Goal: Communication & Community: Connect with others

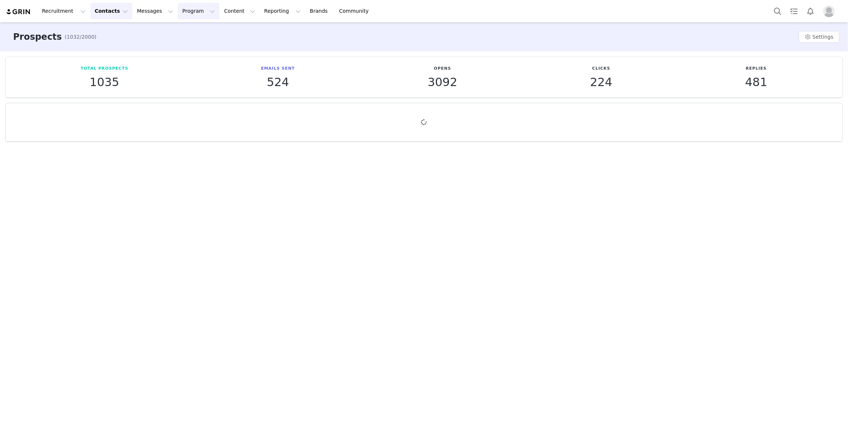
click at [184, 11] on button "Program Program" at bounding box center [199, 11] width 42 height 16
click at [189, 34] on p "Activations" at bounding box center [186, 32] width 28 height 8
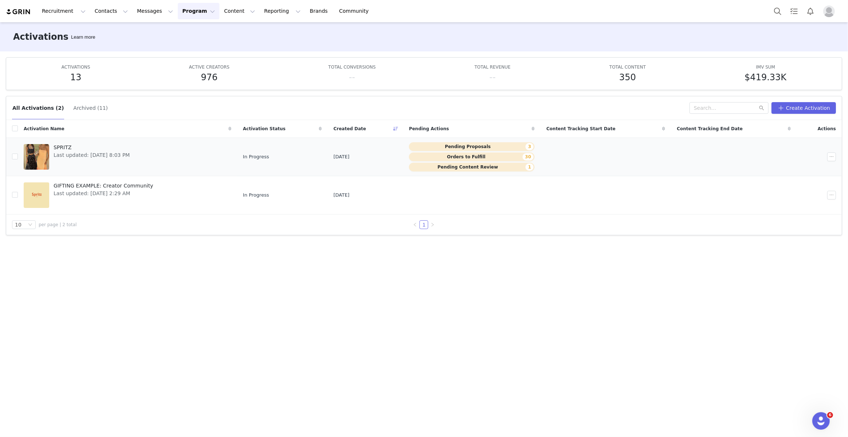
click at [101, 164] on div "SPRITZ Last updated: Aug 28, 2025 8:03 PM" at bounding box center [91, 156] width 85 height 29
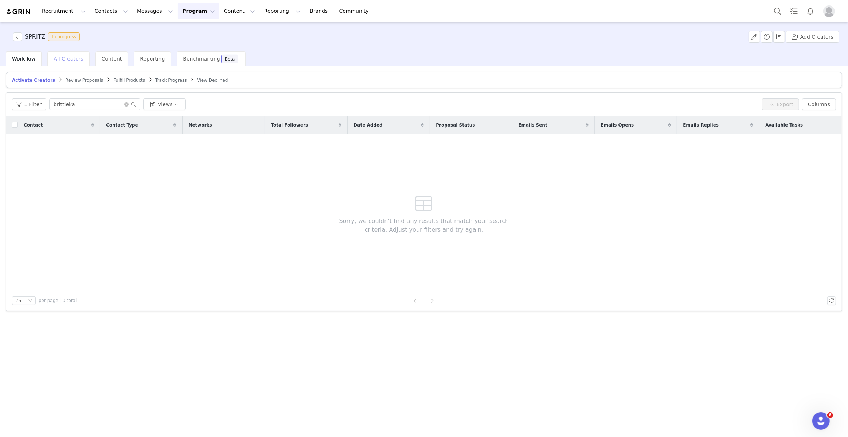
click at [68, 59] on span "All Creators" at bounding box center [69, 59] width 30 height 6
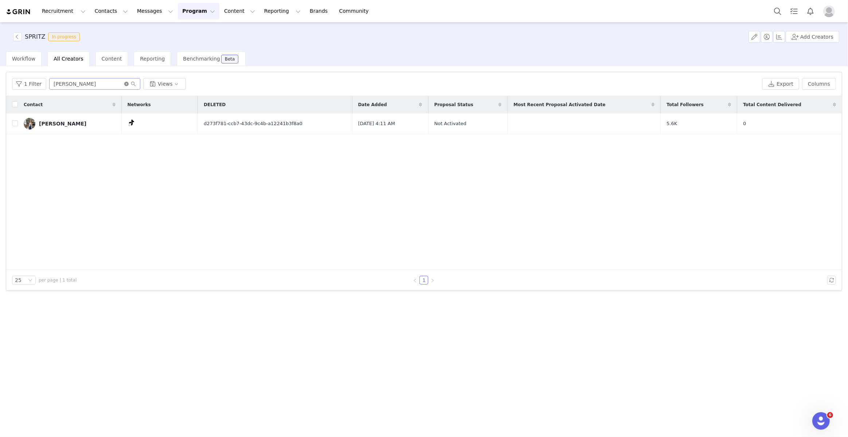
click at [125, 83] on icon "icon: close-circle" at bounding box center [126, 84] width 4 height 4
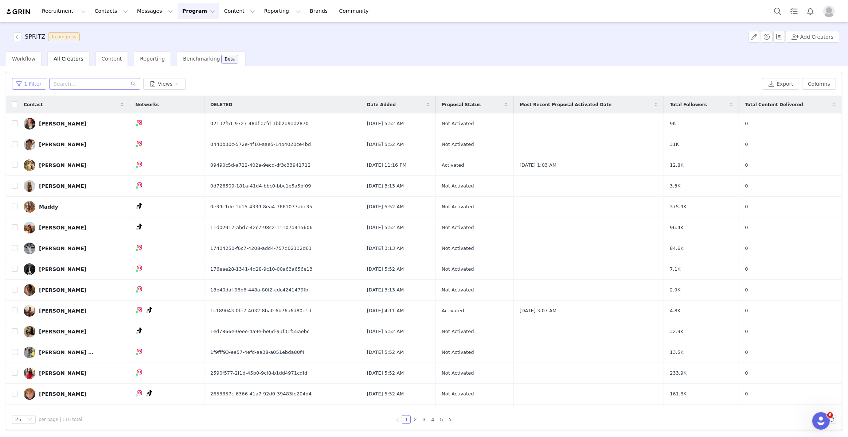
click at [30, 85] on button "1 Filter" at bounding box center [29, 84] width 34 height 12
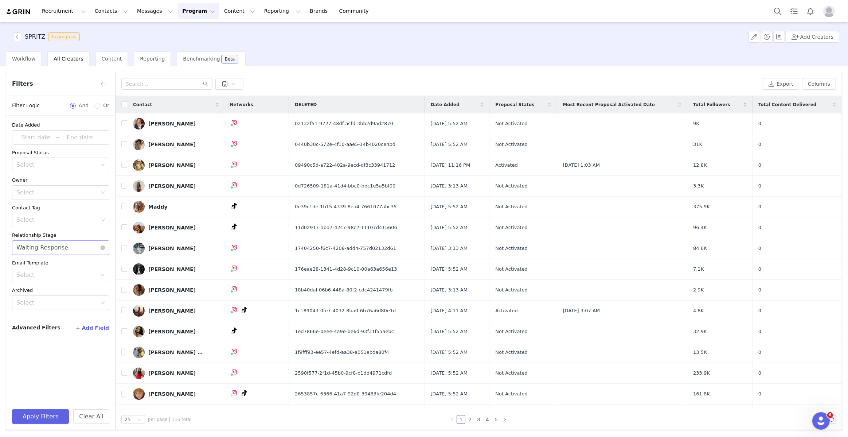
click at [73, 249] on div "Select Waiting Response" at bounding box center [58, 247] width 84 height 14
drag, startPoint x: 33, startPoint y: 321, endPoint x: 38, endPoint y: 333, distance: 13.1
click at [33, 321] on li "Needs Outreach" at bounding box center [60, 324] width 97 height 12
click at [42, 420] on button "Apply Filters" at bounding box center [40, 416] width 57 height 15
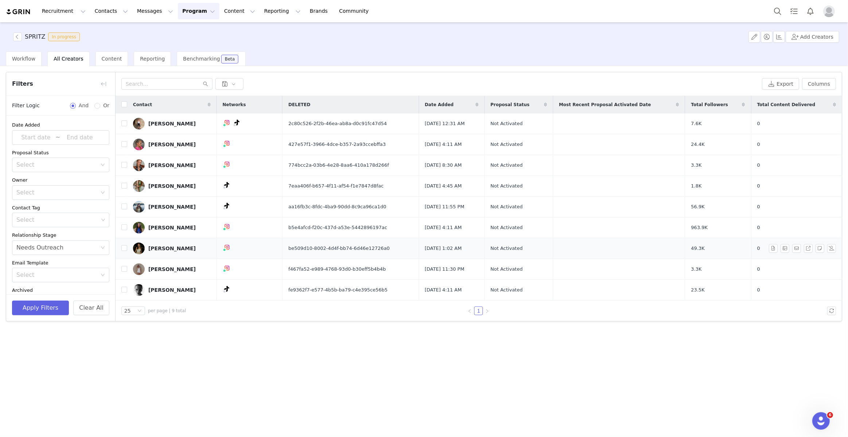
click at [155, 249] on div "[PERSON_NAME]" at bounding box center [171, 248] width 47 height 6
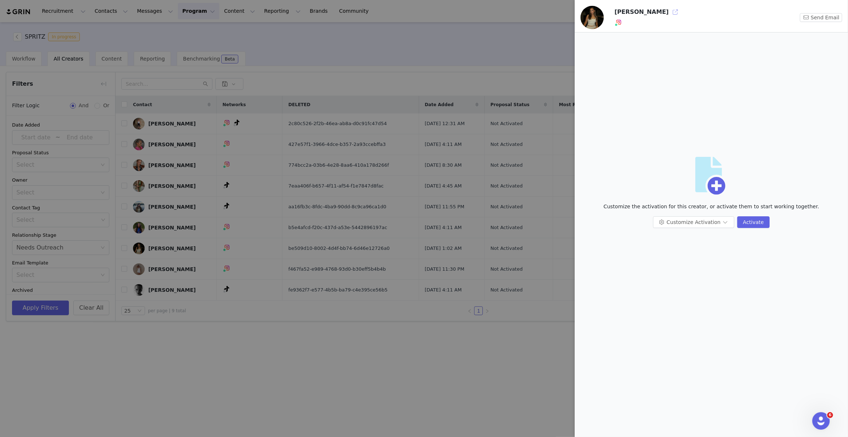
click at [669, 11] on button "button" at bounding box center [675, 12] width 12 height 12
click at [352, 87] on div at bounding box center [424, 218] width 848 height 437
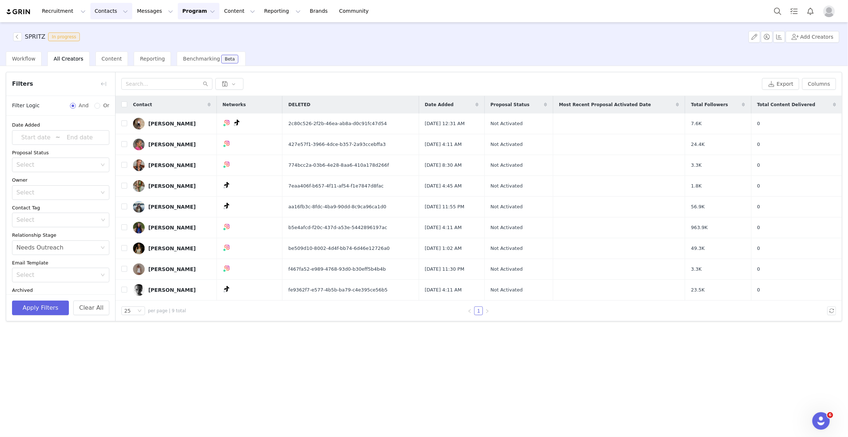
click at [106, 12] on button "Contacts Contacts" at bounding box center [111, 11] width 42 height 16
click at [110, 51] on link "Prospects" at bounding box center [114, 45] width 58 height 13
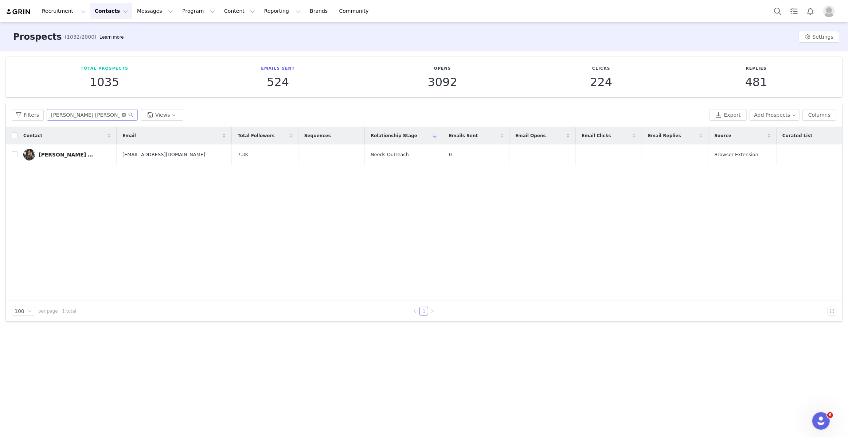
click at [123, 116] on icon "icon: close-circle" at bounding box center [124, 115] width 4 height 4
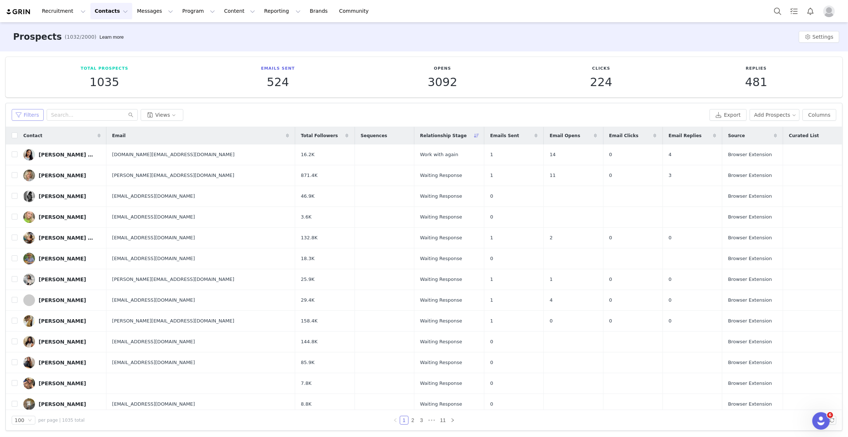
click at [38, 113] on button "Filters" at bounding box center [28, 115] width 32 height 12
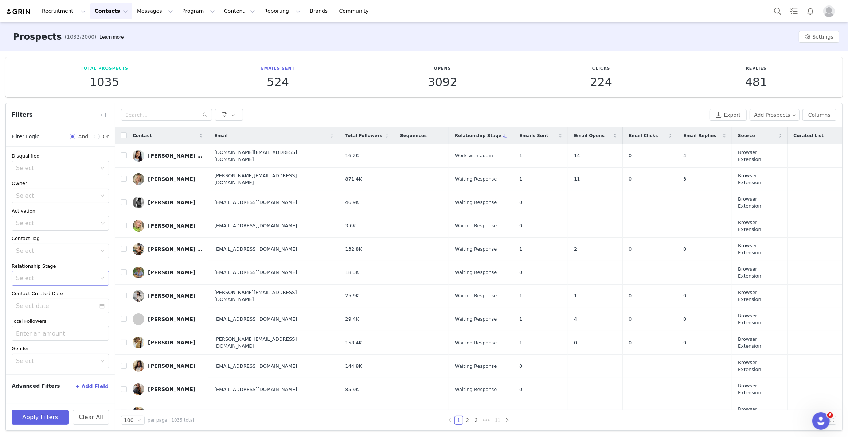
click at [46, 277] on div "Select" at bounding box center [56, 277] width 81 height 7
click at [44, 353] on li "Needs Outreach" at bounding box center [60, 351] width 97 height 12
click at [38, 419] on button "Apply Filters" at bounding box center [40, 417] width 57 height 15
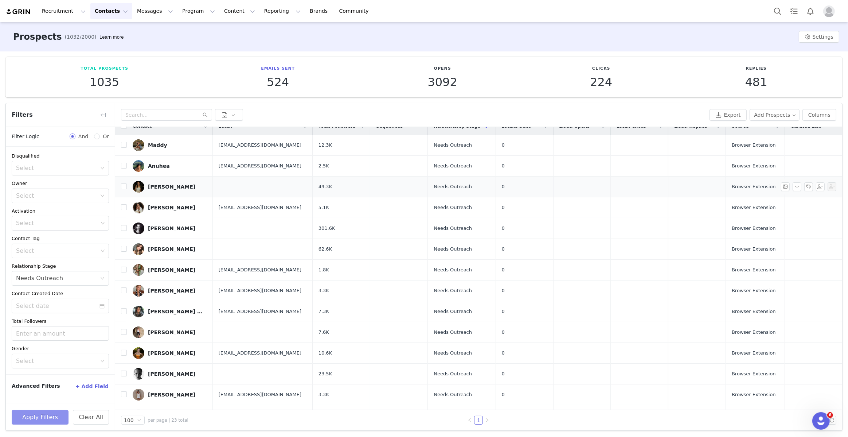
scroll to position [0, 0]
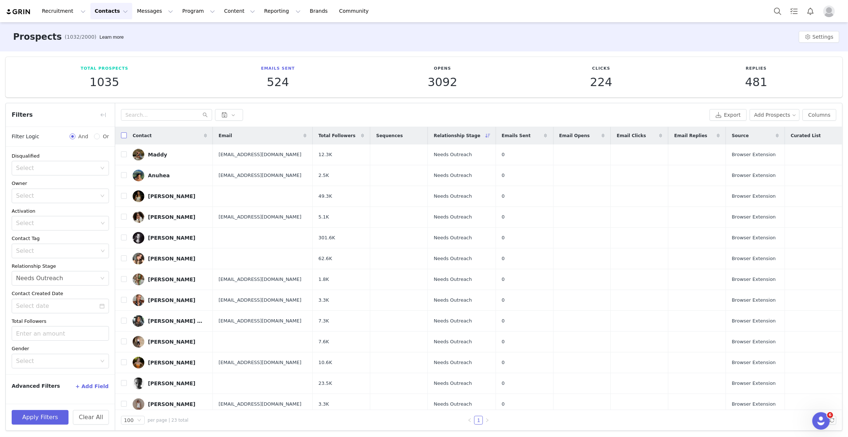
click at [123, 133] on input "checkbox" at bounding box center [124, 135] width 6 height 6
checkbox input "true"
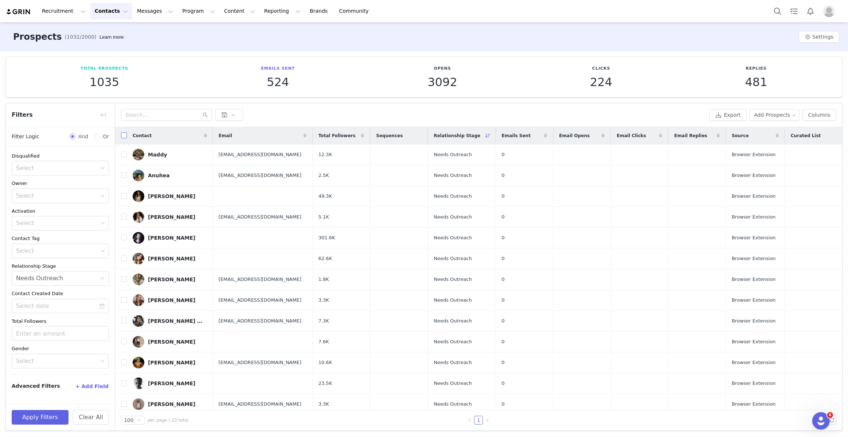
checkbox input "true"
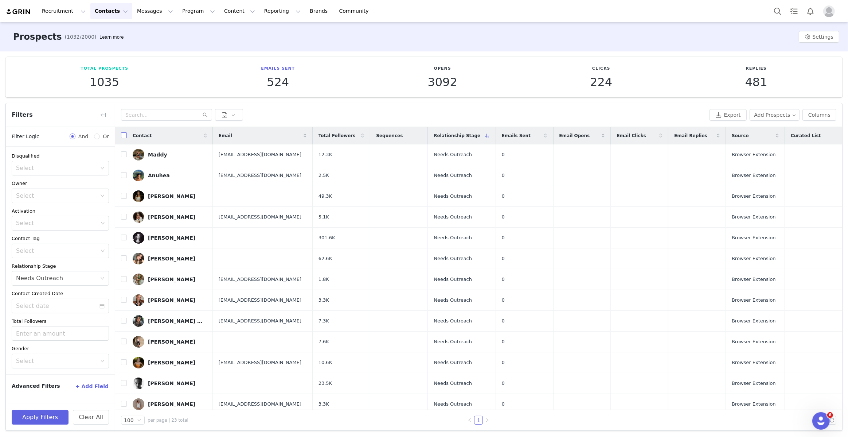
checkbox input "true"
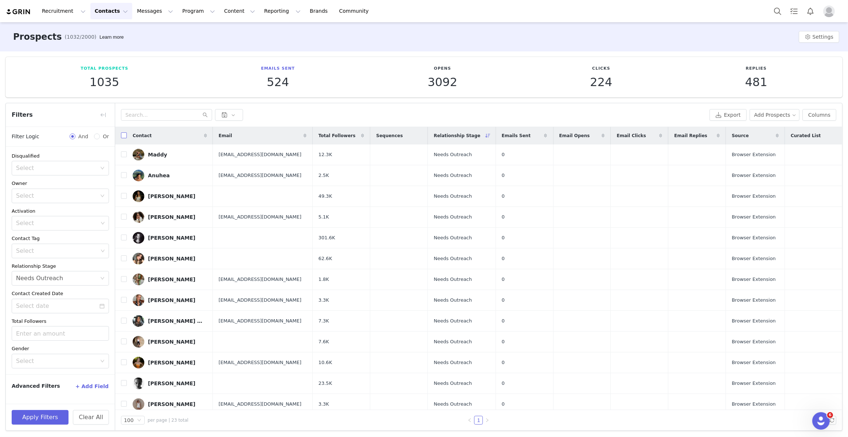
checkbox input "true"
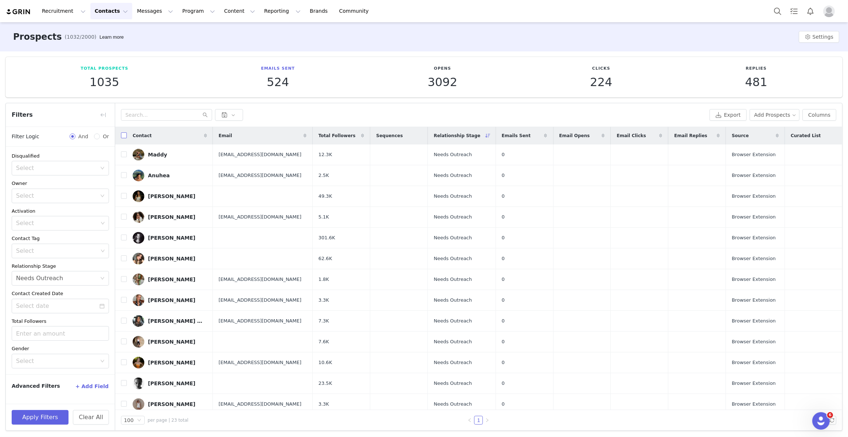
checkbox input "true"
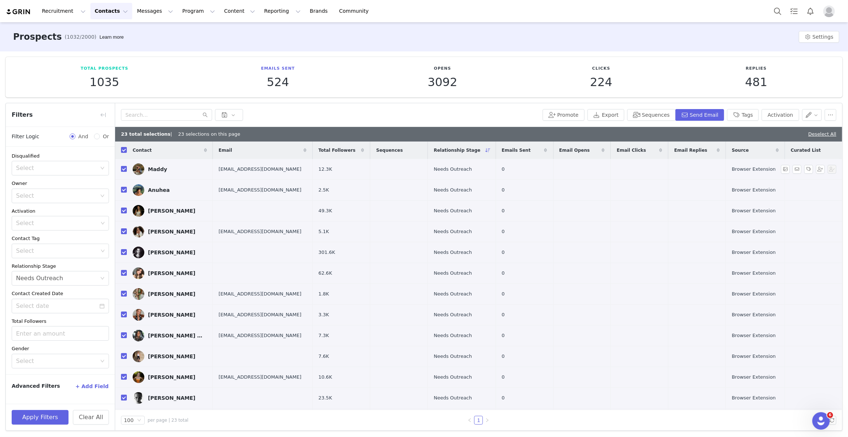
click at [124, 168] on input "checkbox" at bounding box center [124, 169] width 6 height 6
checkbox input "false"
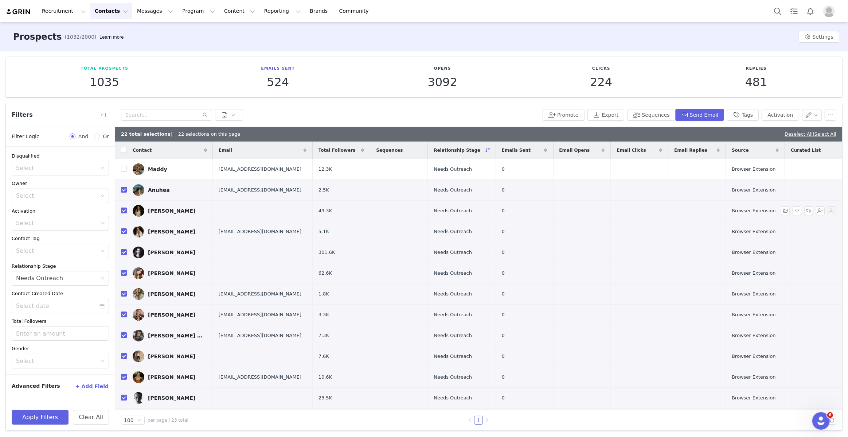
click at [124, 210] on input "checkbox" at bounding box center [124, 210] width 6 height 6
checkbox input "false"
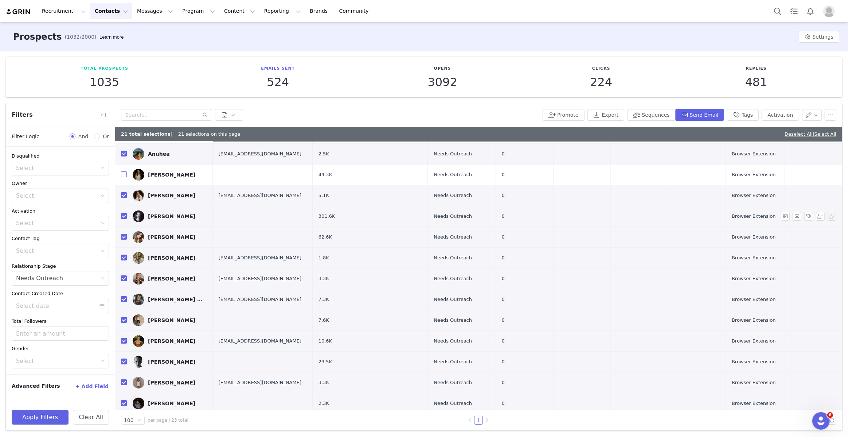
scroll to position [38, 0]
click at [123, 192] on input "checkbox" at bounding box center [124, 194] width 6 height 6
checkbox input "false"
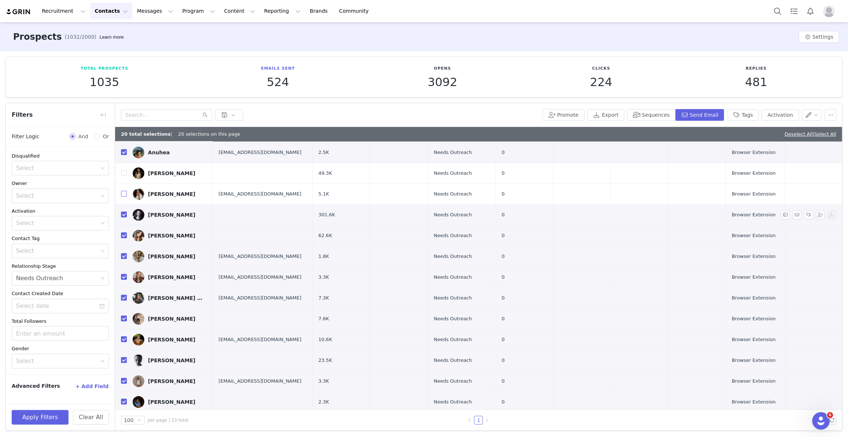
scroll to position [62, 0]
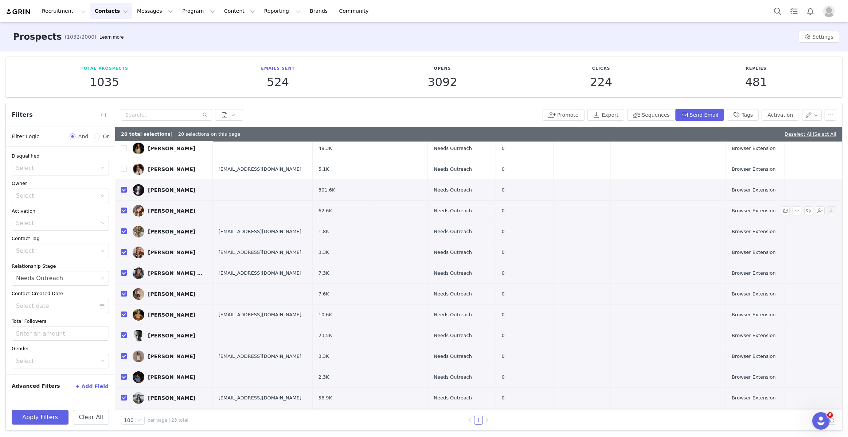
click at [125, 203] on td at bounding box center [121, 210] width 12 height 21
click at [123, 189] on input "checkbox" at bounding box center [124, 190] width 6 height 6
checkbox input "false"
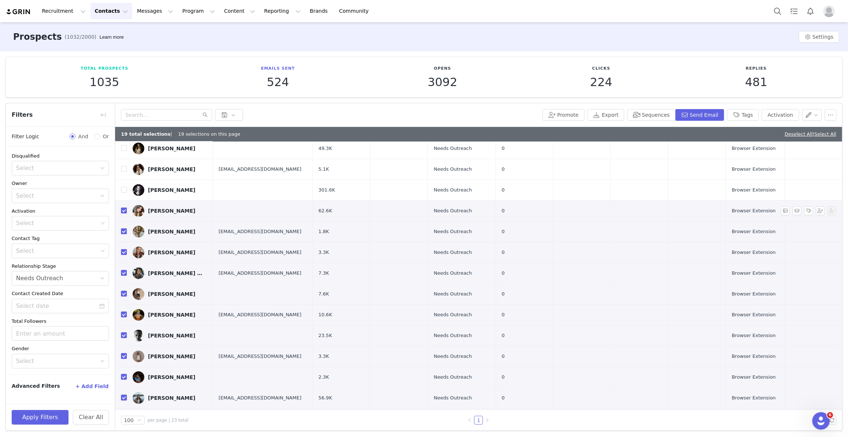
click at [125, 210] on input "checkbox" at bounding box center [124, 210] width 6 height 6
checkbox input "false"
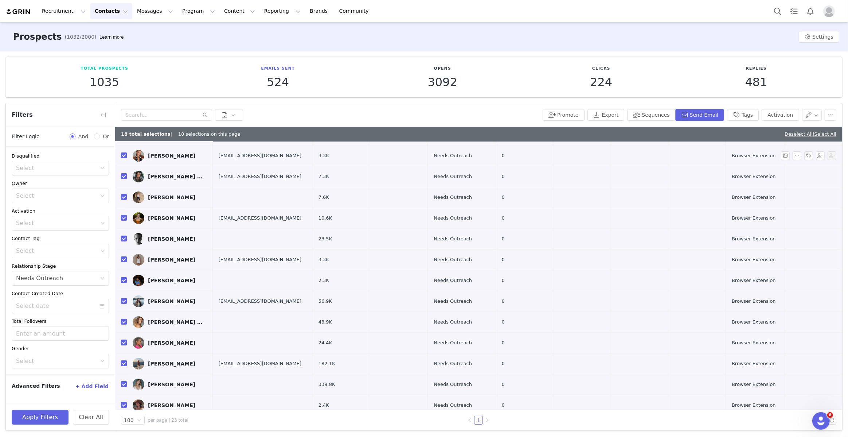
scroll to position [180, 0]
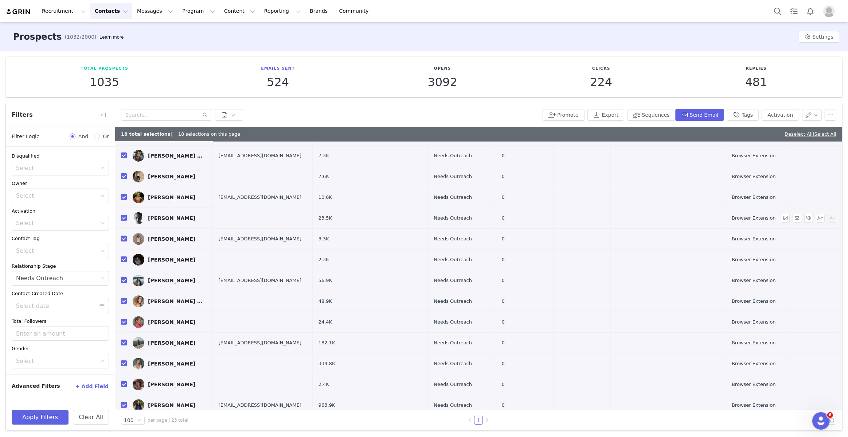
click at [122, 216] on input "checkbox" at bounding box center [124, 218] width 6 height 6
checkbox input "false"
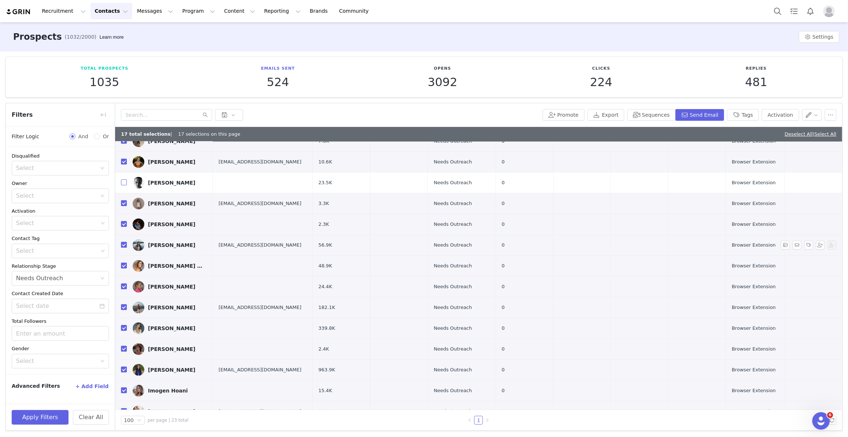
scroll to position [219, 0]
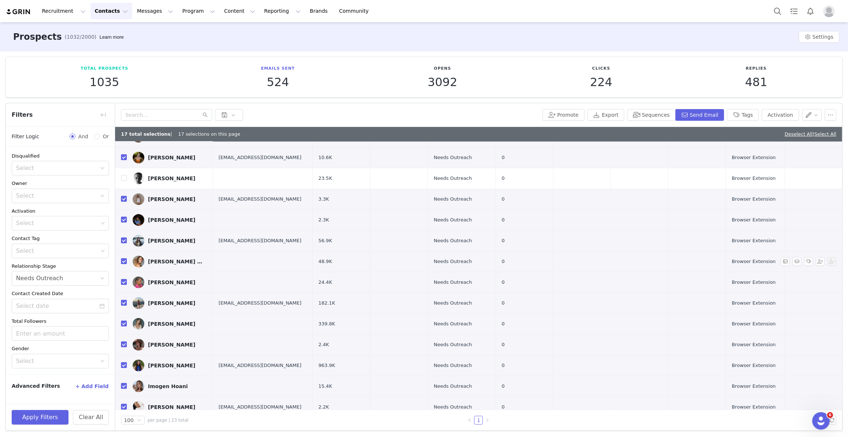
click at [124, 261] on input "checkbox" at bounding box center [124, 261] width 6 height 6
checkbox input "false"
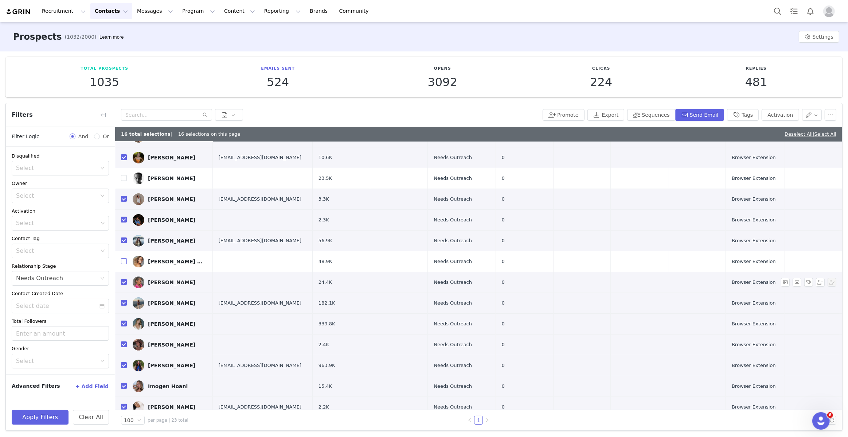
scroll to position [226, 0]
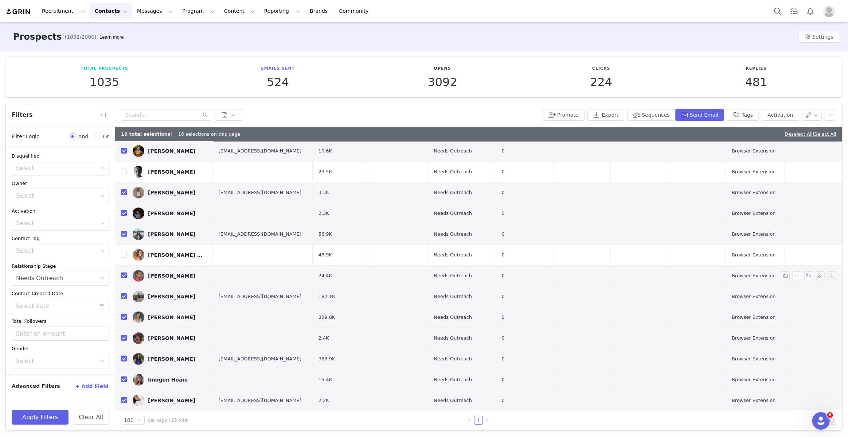
click at [123, 274] on input "checkbox" at bounding box center [124, 275] width 6 height 6
checkbox input "false"
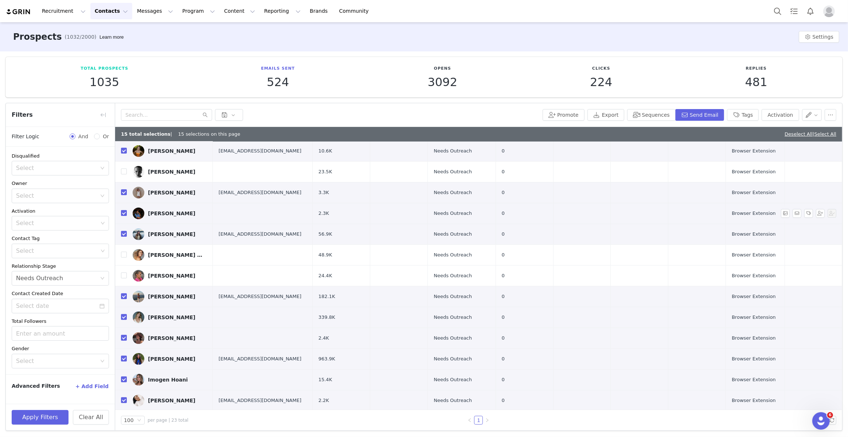
click at [125, 212] on input "checkbox" at bounding box center [124, 213] width 6 height 6
checkbox input "false"
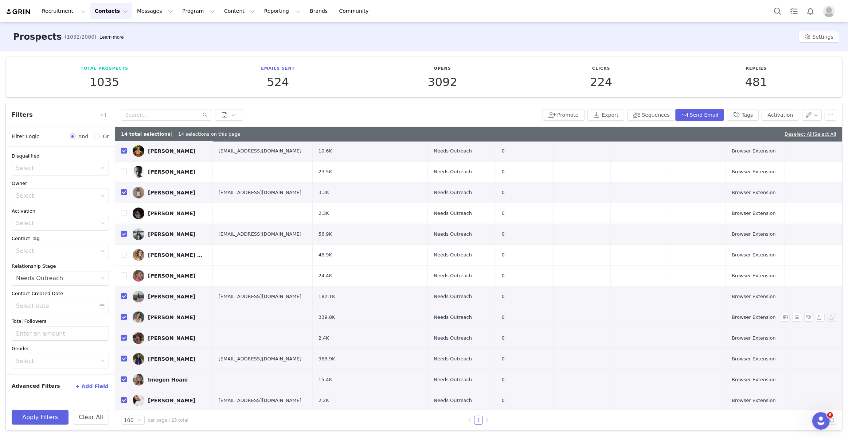
click at [125, 316] on input "checkbox" at bounding box center [124, 317] width 6 height 6
checkbox input "false"
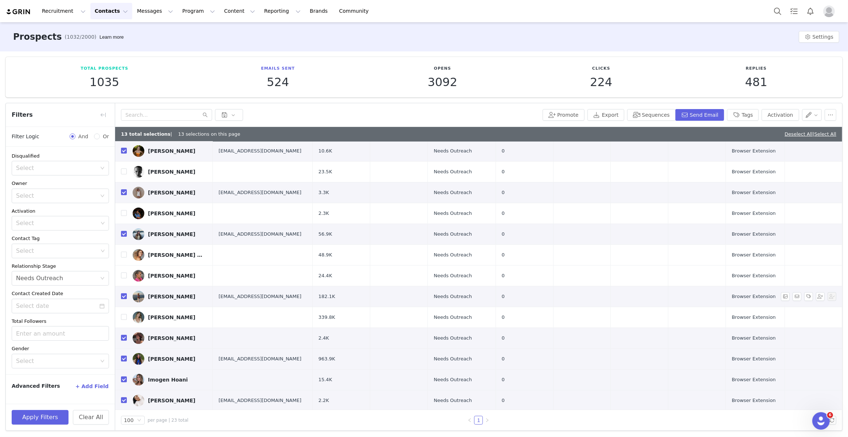
click at [123, 297] on input "checkbox" at bounding box center [124, 296] width 6 height 6
checkbox input "false"
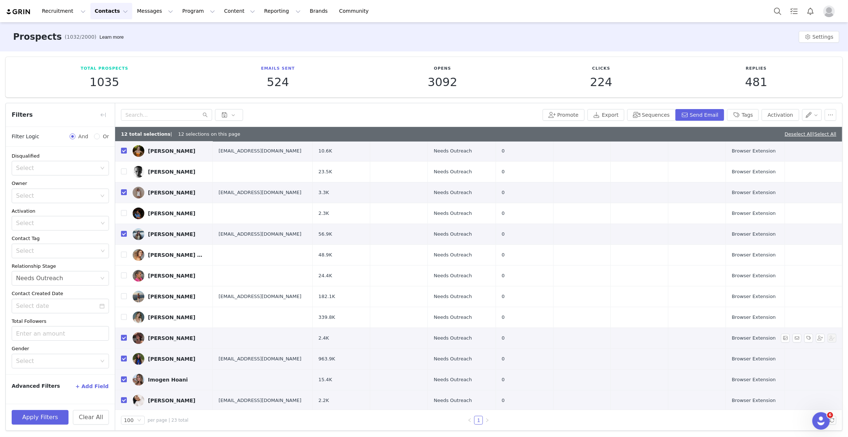
click at [125, 338] on input "checkbox" at bounding box center [124, 338] width 6 height 6
checkbox input "false"
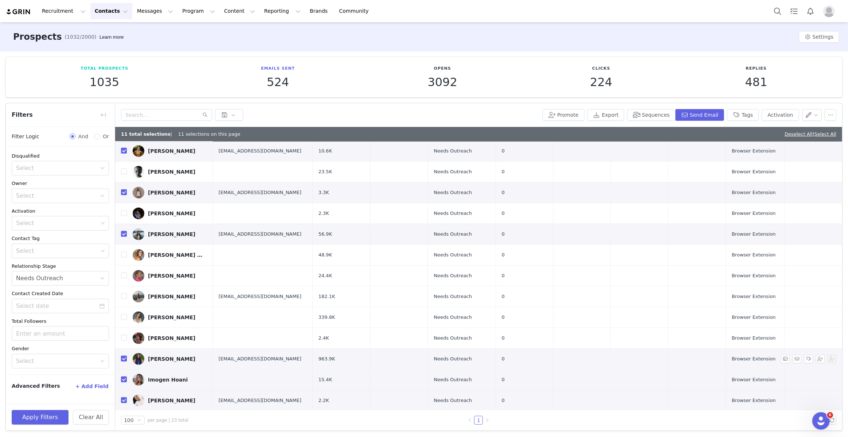
click at [123, 359] on input "checkbox" at bounding box center [124, 358] width 6 height 6
checkbox input "false"
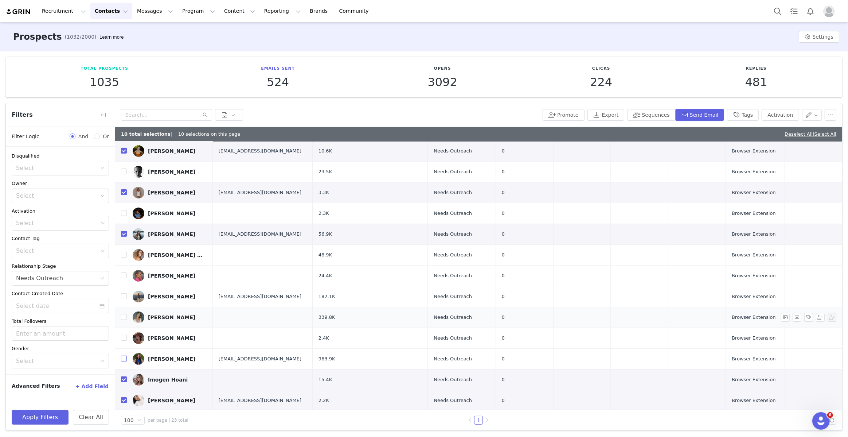
scroll to position [0, 0]
click at [123, 378] on input "checkbox" at bounding box center [124, 379] width 6 height 6
checkbox input "false"
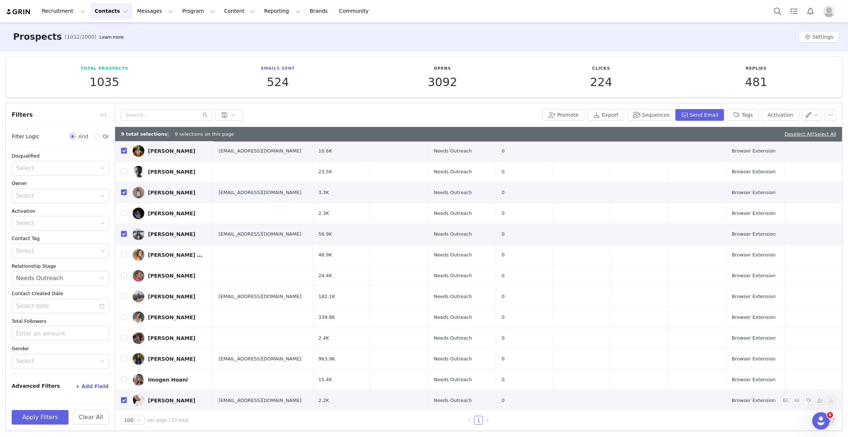
click at [122, 397] on input "checkbox" at bounding box center [124, 400] width 6 height 6
checkbox input "false"
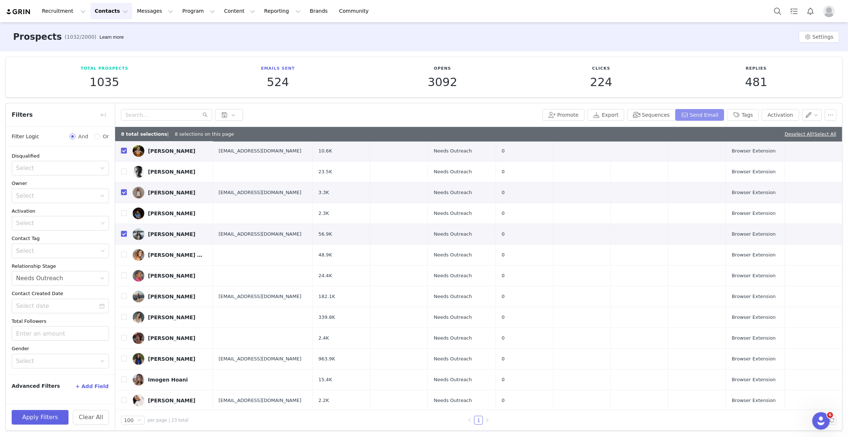
click at [698, 113] on button "Send Email" at bounding box center [699, 115] width 49 height 12
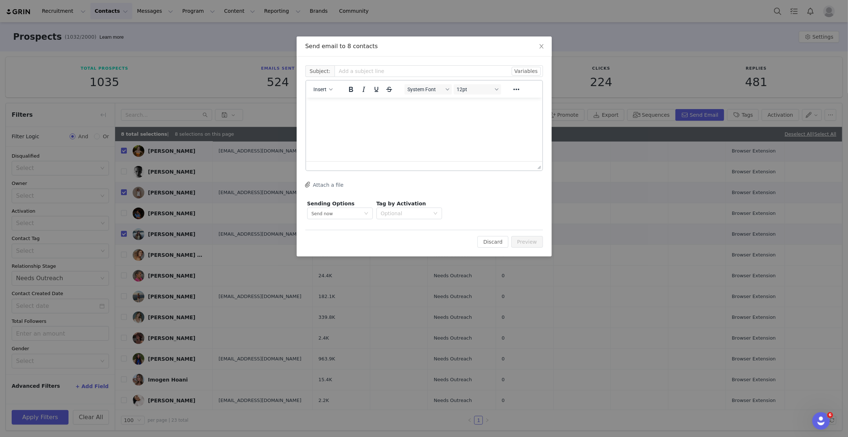
click at [390, 117] on html at bounding box center [424, 107] width 236 height 20
click at [344, 151] on p "Rich Text Area. Press ALT-0 for help." at bounding box center [424, 151] width 224 height 8
click at [344, 125] on p "Rich Text Area. Press ALT-0 for help." at bounding box center [424, 129] width 224 height 8
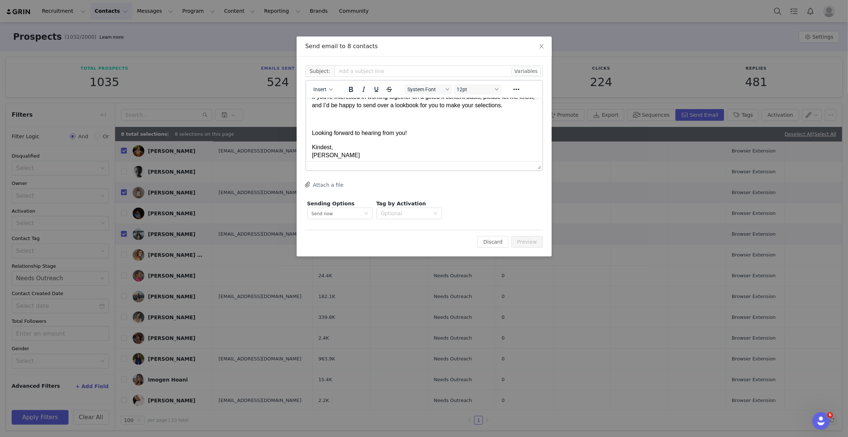
click at [345, 123] on p "Rich Text Area. Press ALT-0 for help." at bounding box center [424, 119] width 224 height 8
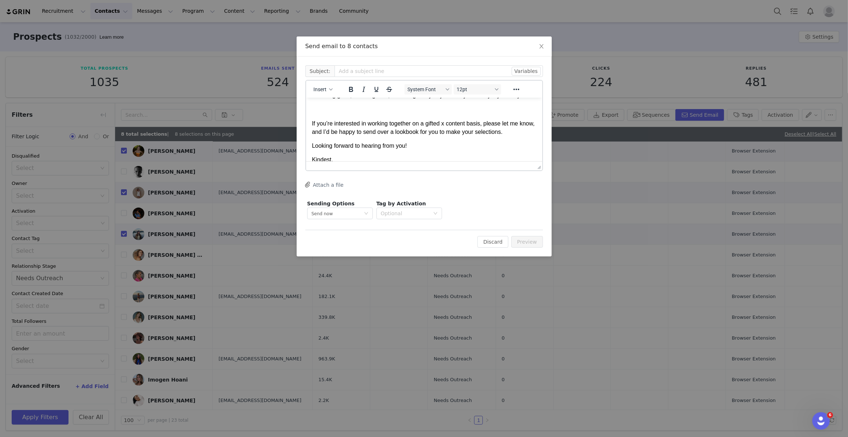
click at [341, 113] on p "Rich Text Area. Press ALT-0 for help." at bounding box center [424, 109] width 224 height 8
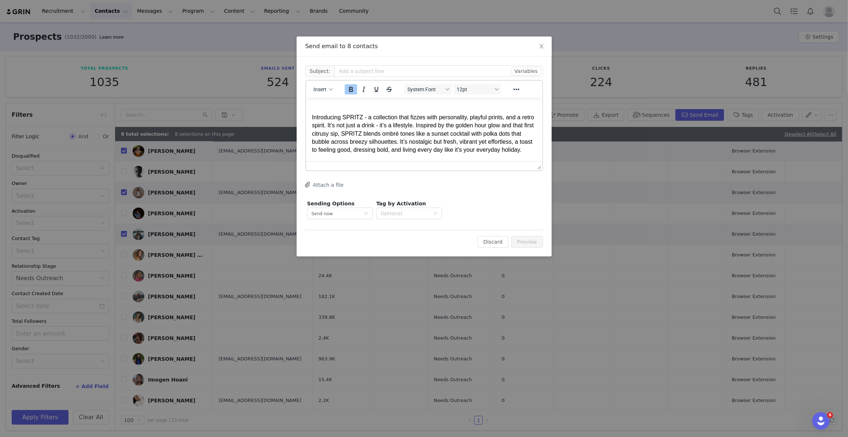
click at [318, 97] on body "Hi Name , Courtney here from Mister Zimi - lovely to e-meet you. If you haven't…" at bounding box center [424, 98] width 224 height 227
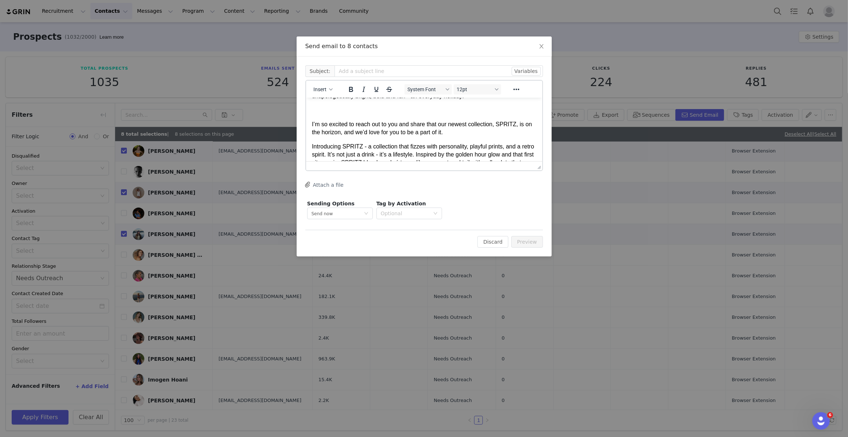
scroll to position [74, 0]
drag, startPoint x: 352, startPoint y: 134, endPoint x: 311, endPoint y: 134, distance: 41.5
click at [311, 134] on html "Hi Name , Courtney here from Mister Zimi - lovely to e-meet you. If you haven't…" at bounding box center [424, 136] width 236 height 225
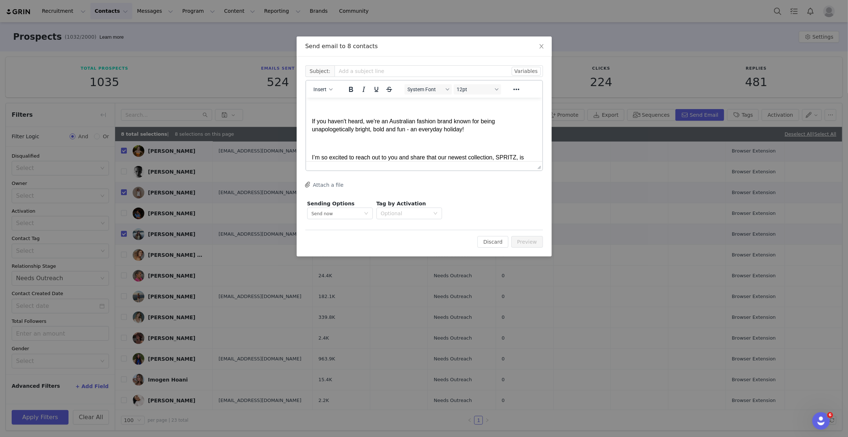
scroll to position [41, 0]
click at [332, 141] on p "Rich Text Area. Press ALT-0 for help." at bounding box center [424, 144] width 224 height 8
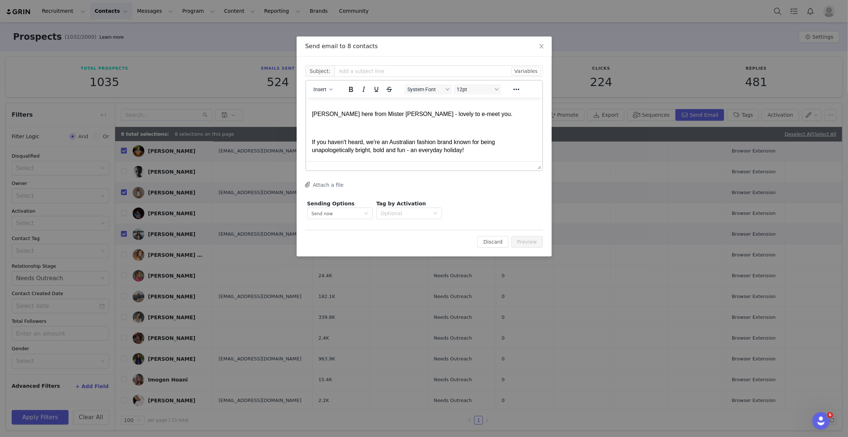
click at [327, 130] on p "Rich Text Area. Press ALT-0 for help." at bounding box center [424, 128] width 224 height 8
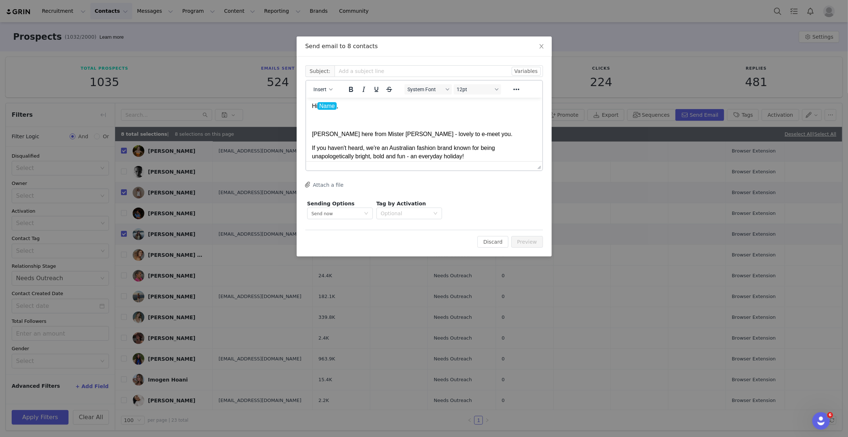
scroll to position [0, 0]
click at [325, 121] on p "Rich Text Area. Press ALT-0 for help." at bounding box center [424, 121] width 224 height 8
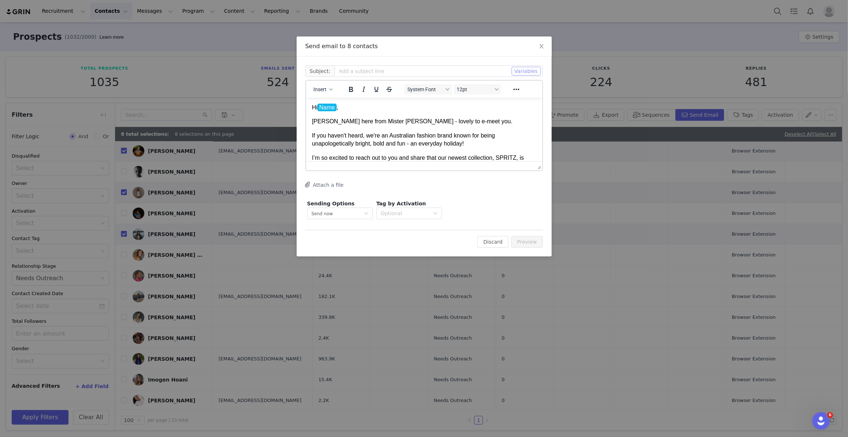
click at [531, 72] on button "Variables" at bounding box center [526, 71] width 29 height 9
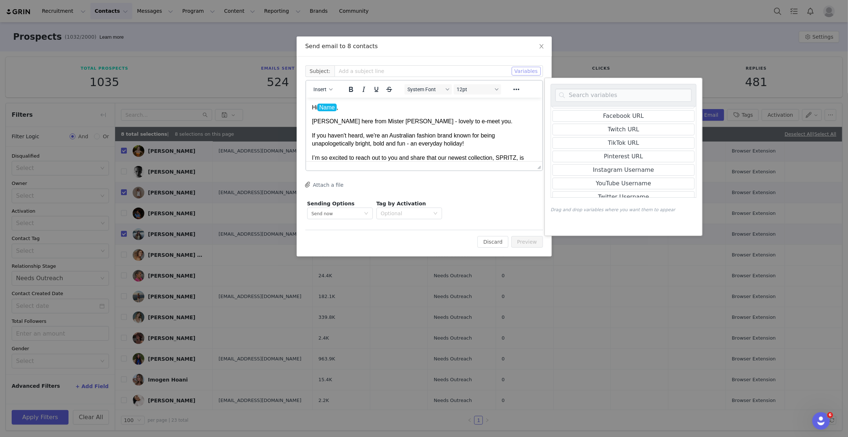
scroll to position [155, 0]
click at [371, 71] on input "text" at bounding box center [439, 71] width 208 height 12
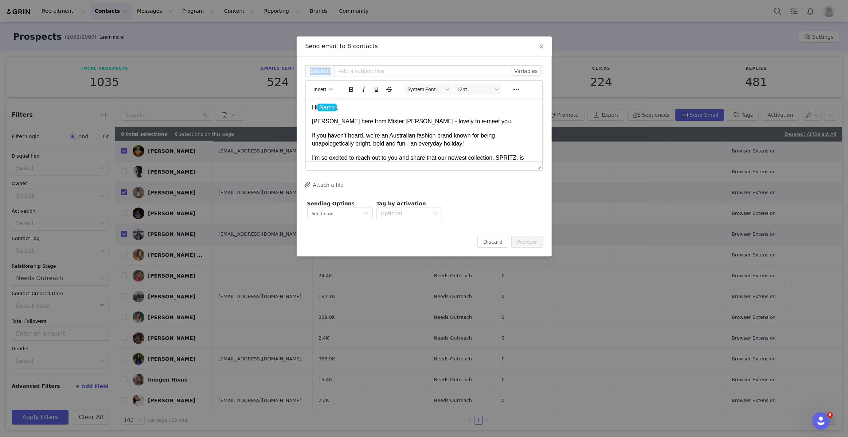
drag, startPoint x: 475, startPoint y: 51, endPoint x: 478, endPoint y: 57, distance: 6.4
click at [477, 57] on div "Send email to 8 contacts Cc: Subject: Variables My First Name First Name Last N…" at bounding box center [424, 146] width 255 height 220
drag, startPoint x: 463, startPoint y: 66, endPoint x: 460, endPoint y: 69, distance: 4.1
click at [463, 66] on input "text" at bounding box center [439, 71] width 208 height 12
type input "MISTER ZIMI - SPRITZ GIFTING"
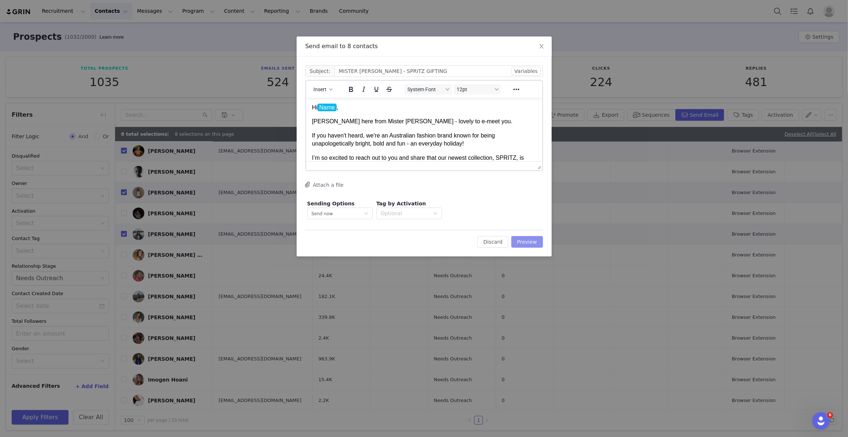
click at [528, 241] on button "Preview" at bounding box center [527, 242] width 32 height 12
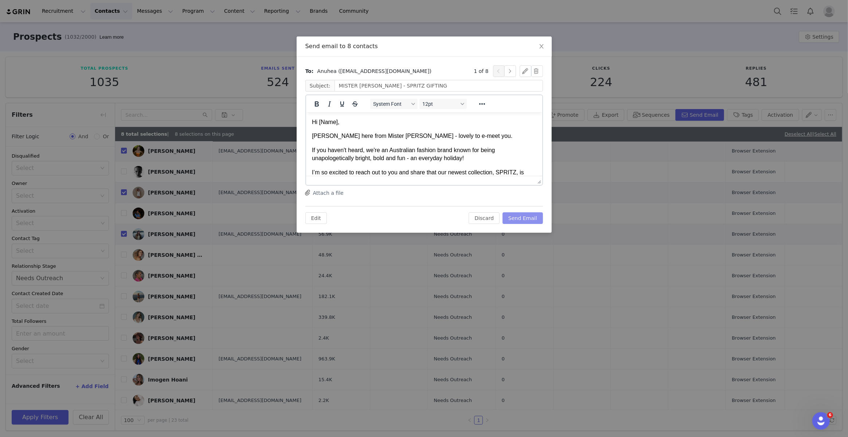
scroll to position [0, 0]
click at [528, 242] on div "Send email to 8 contacts To: Anuhea (anuhea.dowsett@gmail.com) 1 of 8 Subject: …" at bounding box center [424, 218] width 848 height 437
click at [528, 215] on button "Send Email" at bounding box center [522, 218] width 40 height 12
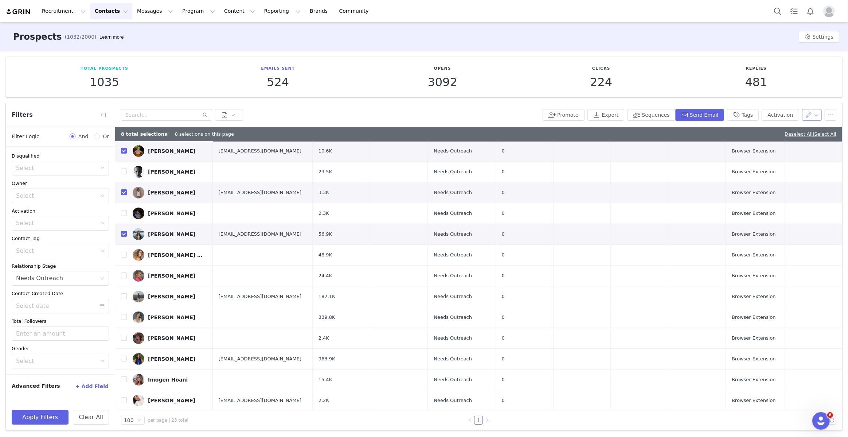
click at [802, 115] on button "button" at bounding box center [812, 115] width 20 height 12
click at [783, 139] on span "Set Custom Property" at bounding box center [785, 141] width 53 height 8
click at [796, 107] on div "Promote Export Sequences Send Email Tags Activation" at bounding box center [478, 115] width 727 height 24
click at [805, 118] on button "button" at bounding box center [812, 115] width 20 height 12
click at [789, 158] on li "Set Relationship Stage" at bounding box center [783, 152] width 75 height 12
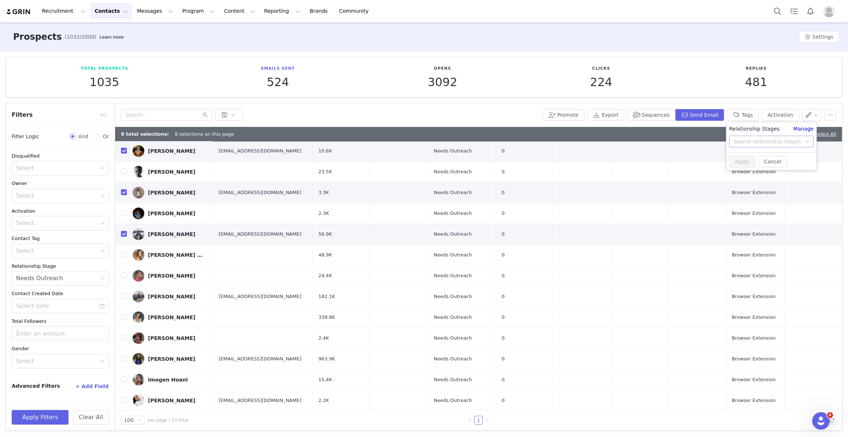
click at [778, 145] on div "Search relationship stages" at bounding box center [769, 141] width 71 height 11
click at [773, 169] on li "Waiting Response" at bounding box center [771, 171] width 90 height 12
click at [747, 162] on button "Apply" at bounding box center [742, 162] width 26 height 12
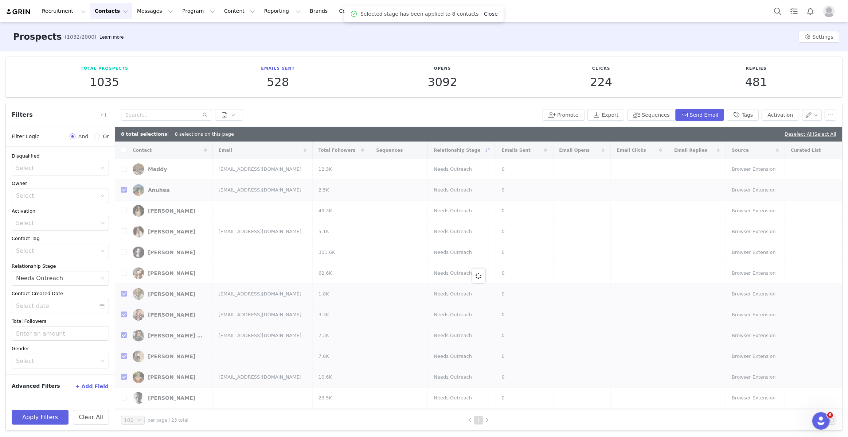
click at [490, 13] on link "Close" at bounding box center [491, 14] width 14 height 6
checkbox input "false"
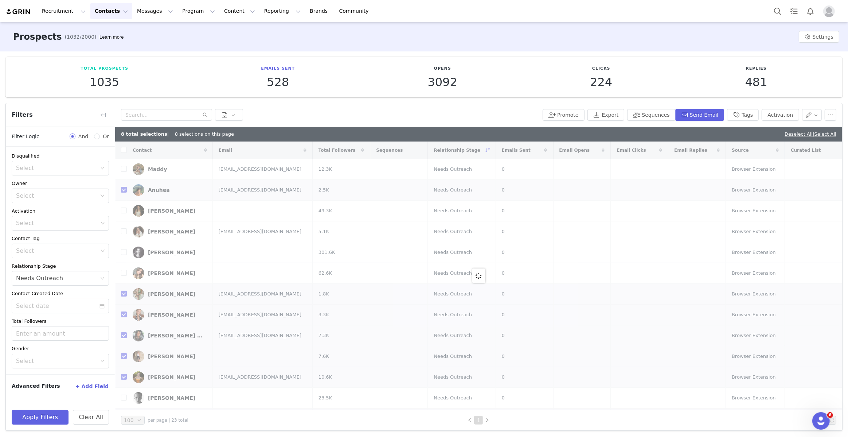
checkbox input "false"
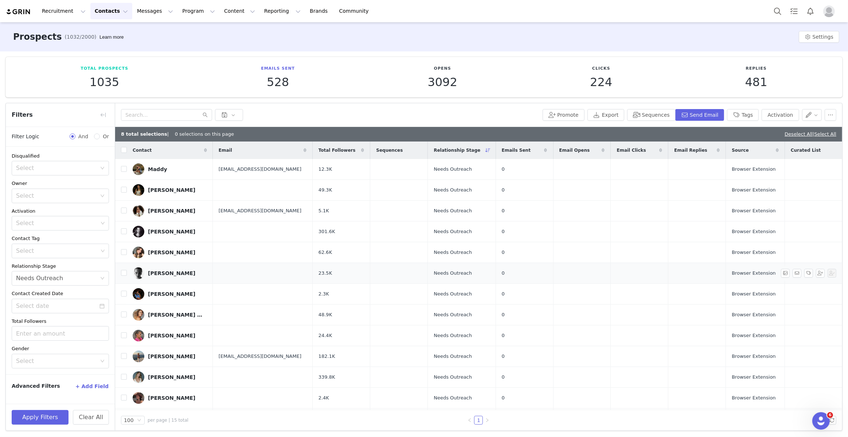
scroll to position [60, 0]
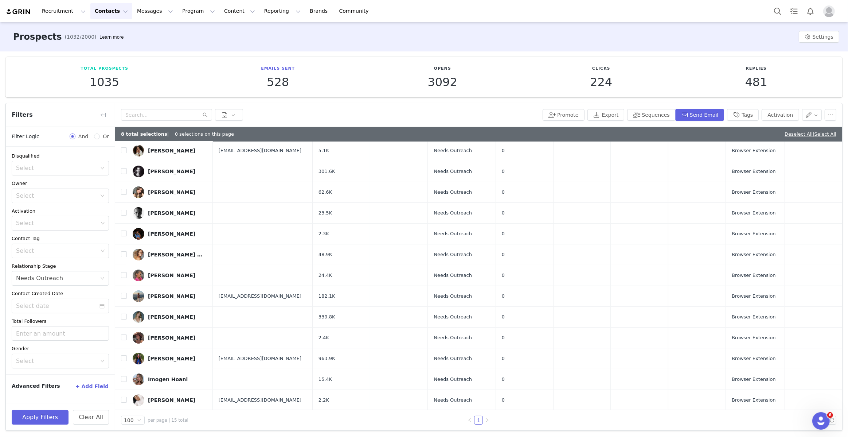
click at [158, 231] on div "Lili Stenner" at bounding box center [171, 234] width 47 height 6
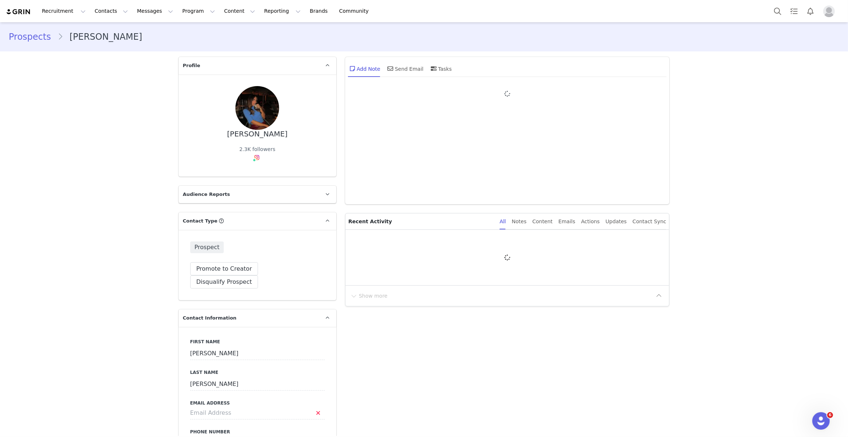
type input "+1 ([GEOGRAPHIC_DATA])"
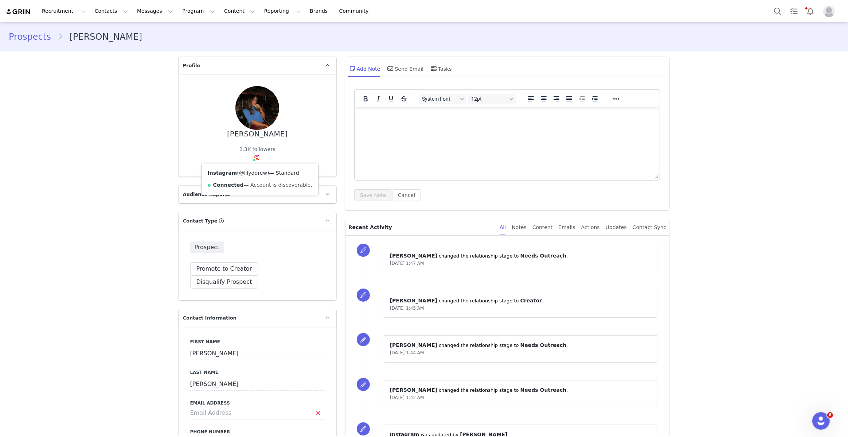
click at [254, 172] on link "@lilyddrew" at bounding box center [253, 173] width 28 height 6
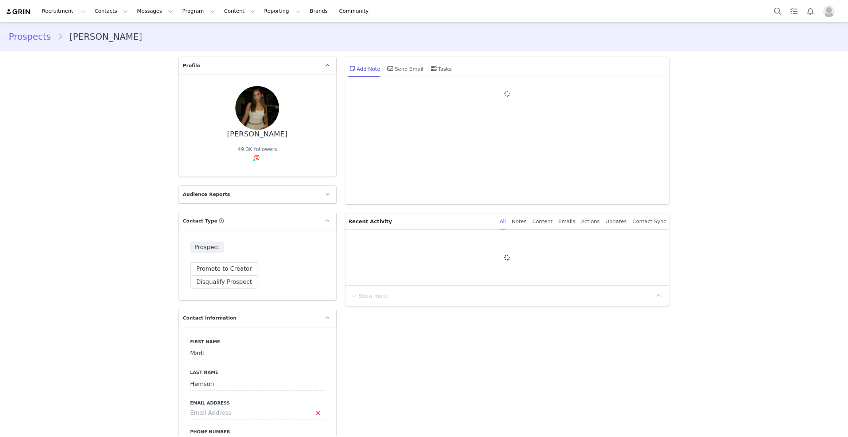
type input "+1 ([GEOGRAPHIC_DATA])"
